Goal: Transaction & Acquisition: Purchase product/service

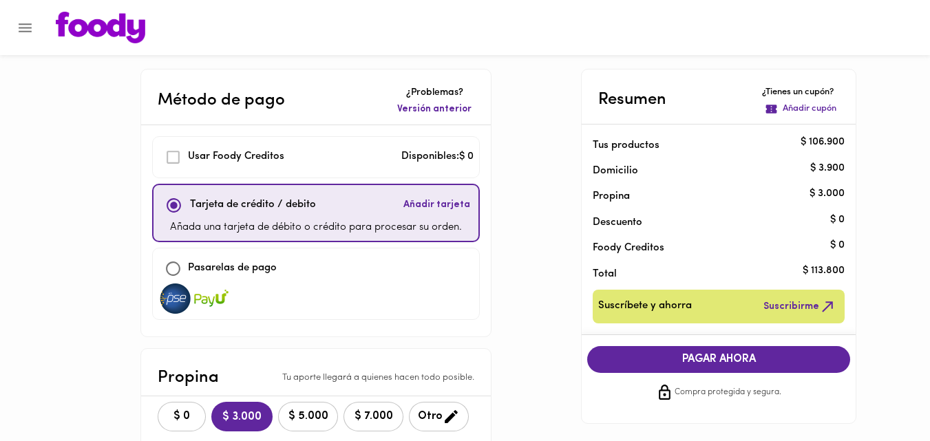
click at [171, 268] on input "checkbox" at bounding box center [173, 269] width 30 height 30
checkbox input "true"
checkbox input "false"
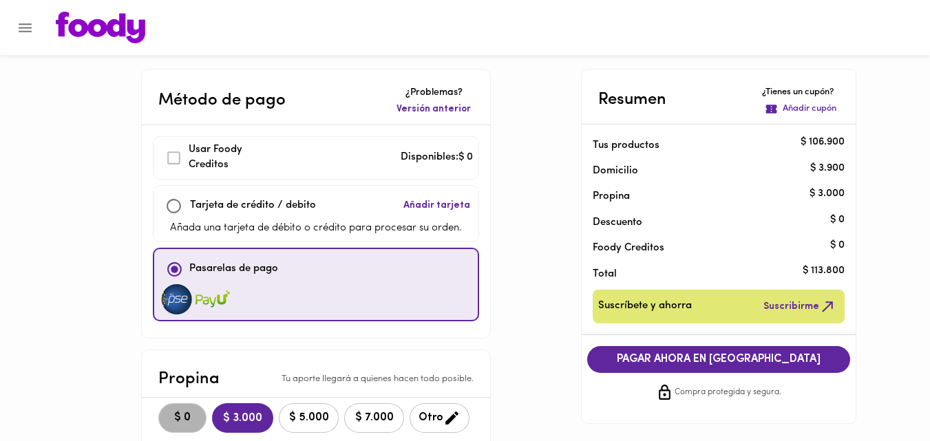
click at [178, 416] on span "$ 0" at bounding box center [182, 418] width 30 height 13
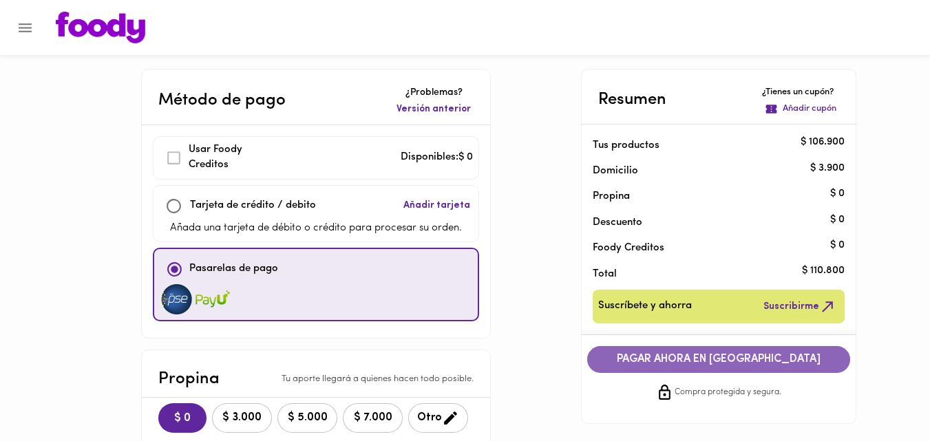
click at [746, 359] on span "PAGAR AHORA EN PASARELA" at bounding box center [718, 359] width 235 height 13
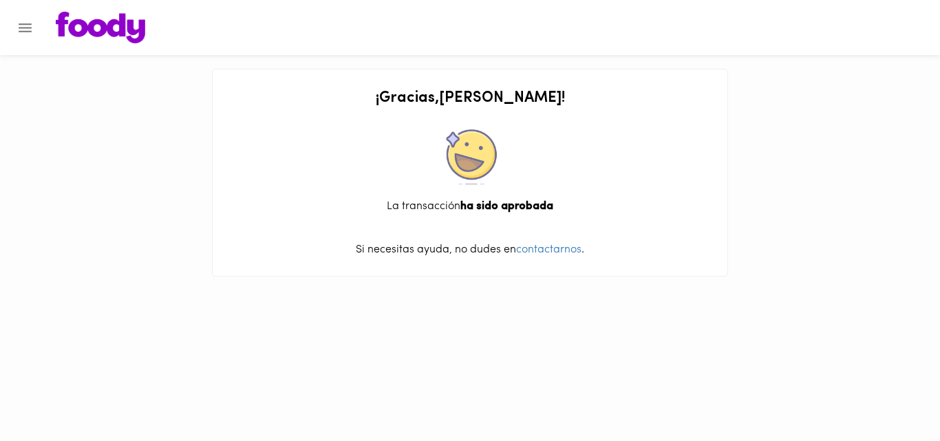
click at [94, 28] on img at bounding box center [100, 28] width 89 height 32
